Goal: Task Accomplishment & Management: Use online tool/utility

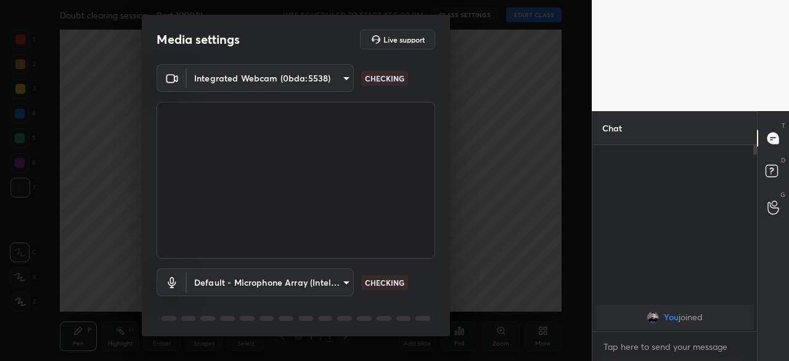
scroll to position [43, 0]
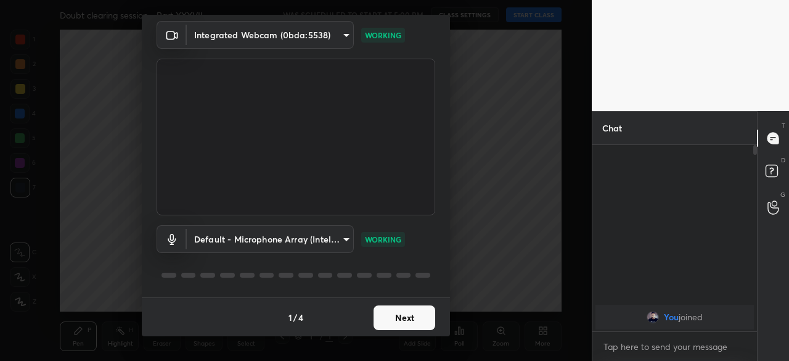
click at [400, 316] on button "Next" at bounding box center [405, 317] width 62 height 25
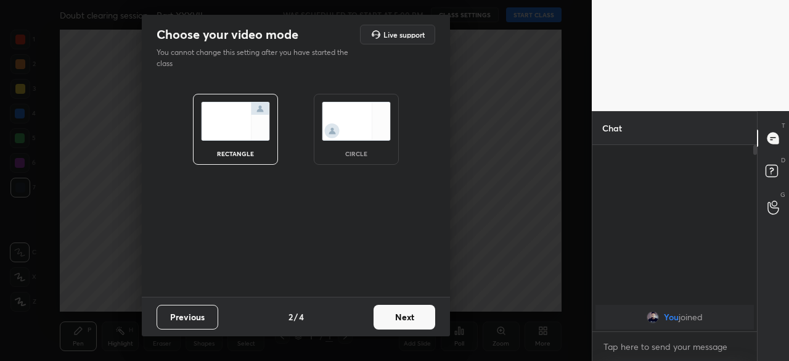
scroll to position [0, 0]
click at [348, 148] on div "circle" at bounding box center [356, 129] width 85 height 71
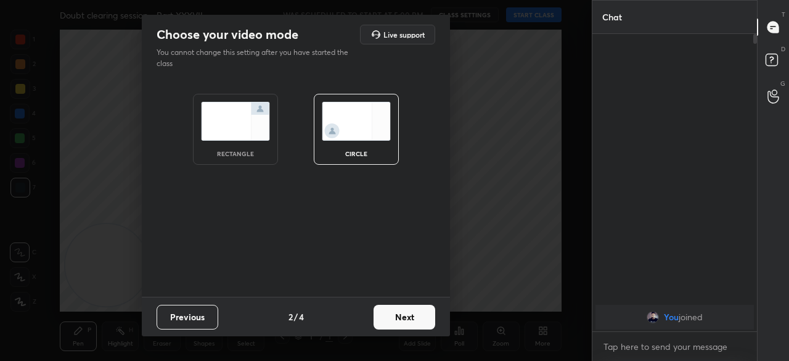
click at [404, 310] on button "Next" at bounding box center [405, 317] width 62 height 25
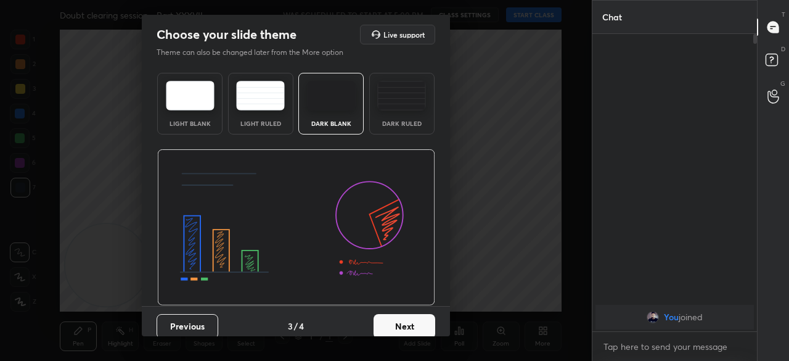
click at [407, 314] on button "Next" at bounding box center [405, 326] width 62 height 25
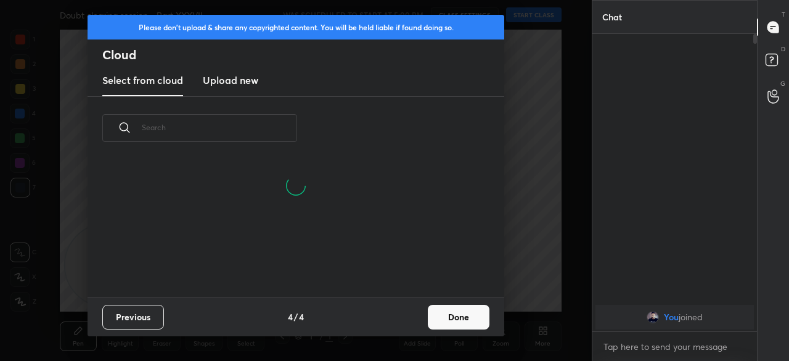
click at [435, 314] on button "Done" at bounding box center [459, 317] width 62 height 25
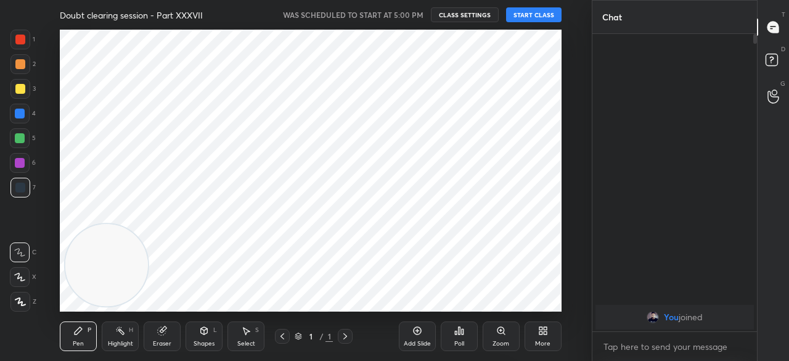
scroll to position [0, 0]
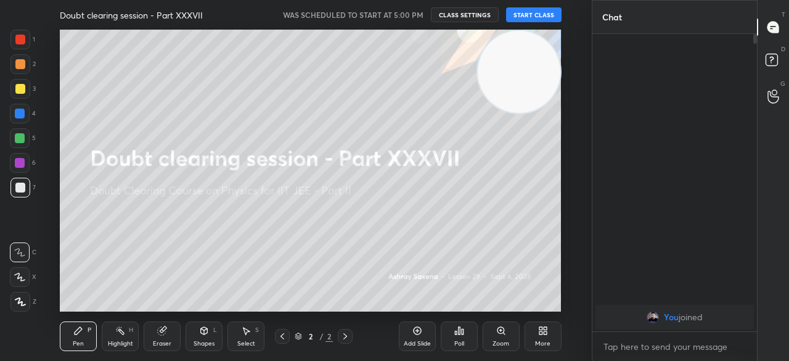
click at [530, 13] on button "START CLASS" at bounding box center [533, 14] width 55 height 15
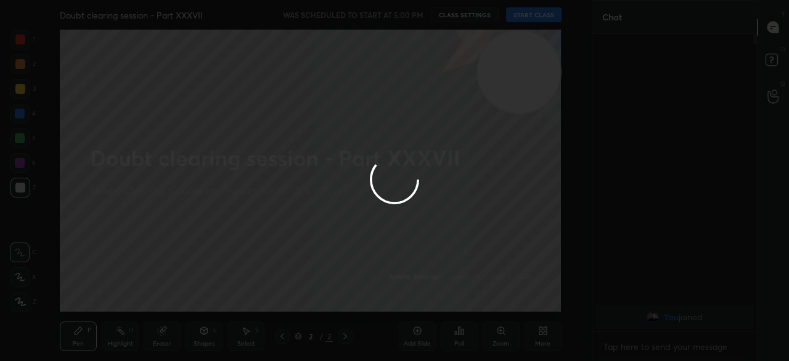
type textarea "x"
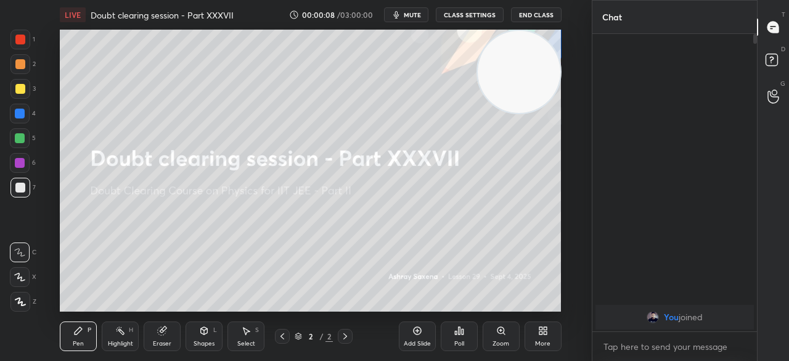
click at [399, 15] on icon "button" at bounding box center [396, 14] width 6 height 7
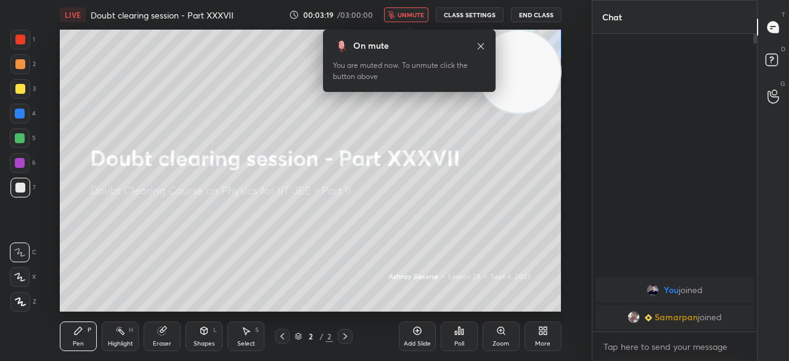
click at [400, 15] on button "unmute" at bounding box center [406, 14] width 44 height 15
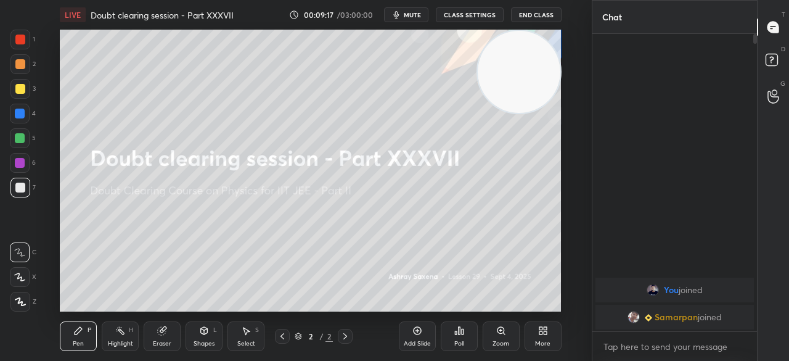
click at [419, 10] on span "mute" at bounding box center [412, 14] width 17 height 9
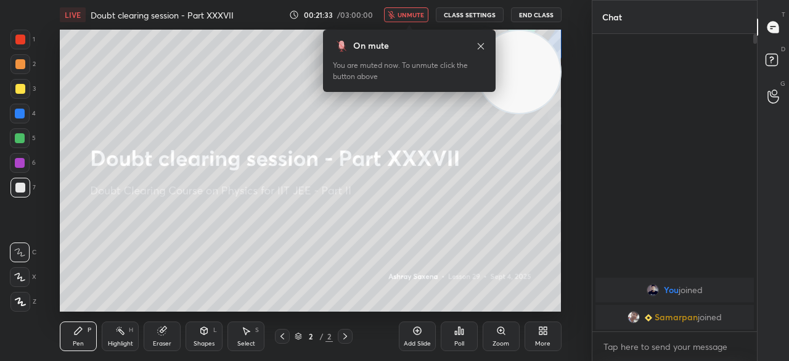
click at [532, 13] on button "End Class" at bounding box center [536, 14] width 51 height 15
